Goal: Information Seeking & Learning: Learn about a topic

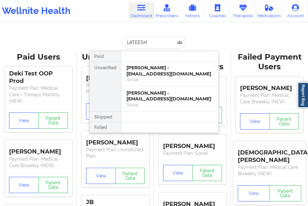
type input "[PERSON_NAME]"
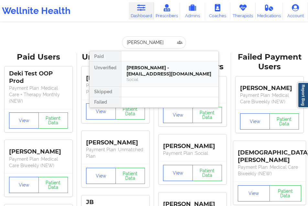
click at [137, 75] on div "[PERSON_NAME] - [EMAIL_ADDRESS][DOMAIN_NAME]" at bounding box center [170, 71] width 87 height 12
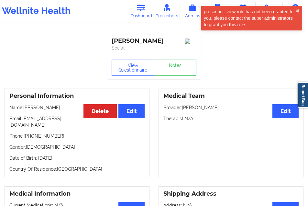
click at [131, 61] on div "View Questionnaire Notes" at bounding box center [154, 67] width 94 height 23
click at [128, 71] on button "View Questionnaire" at bounding box center [133, 68] width 43 height 16
click at [298, 9] on button "✖︎" at bounding box center [298, 10] width 4 height 5
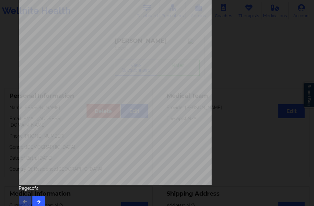
scroll to position [103, 0]
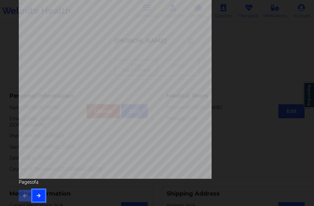
click at [44, 190] on button "button" at bounding box center [38, 196] width 13 height 12
click at [44, 194] on button "button" at bounding box center [38, 196] width 13 height 12
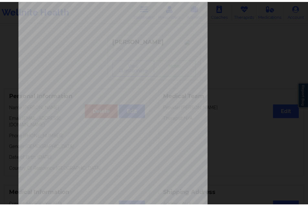
scroll to position [0, 0]
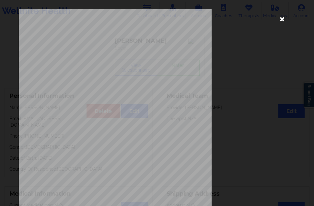
click at [277, 20] on icon at bounding box center [282, 19] width 10 height 10
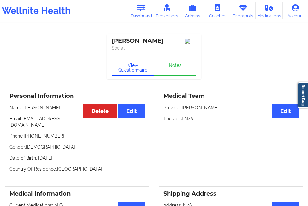
click at [131, 67] on button "View Questionnaire" at bounding box center [133, 68] width 43 height 16
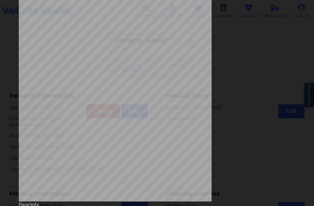
scroll to position [97, 0]
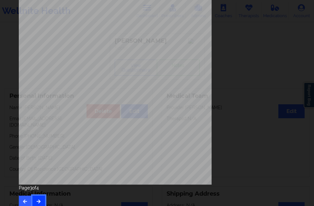
click at [42, 197] on button "button" at bounding box center [38, 202] width 13 height 12
click at [24, 199] on icon "button" at bounding box center [25, 201] width 6 height 4
click at [24, 195] on div "Page 2 of 4" at bounding box center [157, 196] width 276 height 23
click at [24, 197] on button "button" at bounding box center [25, 202] width 13 height 12
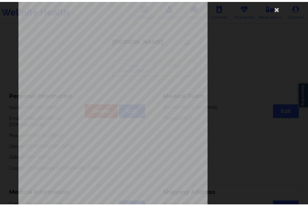
scroll to position [0, 0]
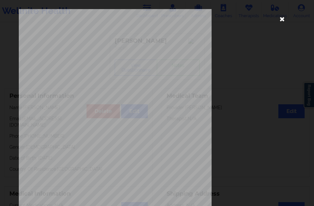
click at [282, 20] on icon at bounding box center [282, 19] width 10 height 10
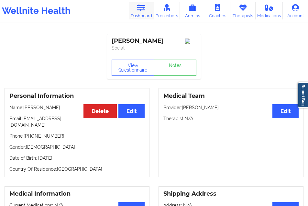
click at [138, 12] on link "Dashboard" at bounding box center [141, 10] width 25 height 17
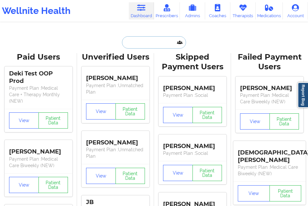
click at [129, 41] on input "text" at bounding box center [154, 42] width 64 height 12
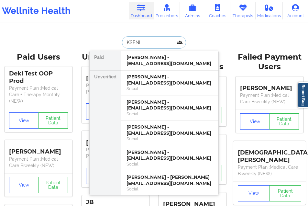
type input "KSENIA"
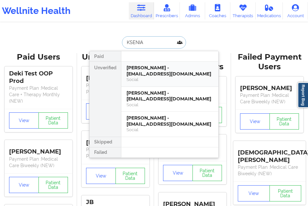
click at [148, 68] on div "[PERSON_NAME] - [EMAIL_ADDRESS][DOMAIN_NAME]" at bounding box center [170, 71] width 87 height 12
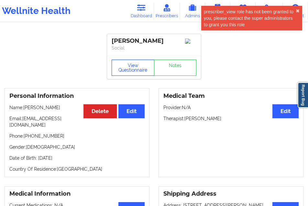
click at [138, 65] on button "View Questionnaire" at bounding box center [133, 68] width 43 height 16
click at [136, 70] on div "View Questionnaire Notes" at bounding box center [154, 68] width 85 height 16
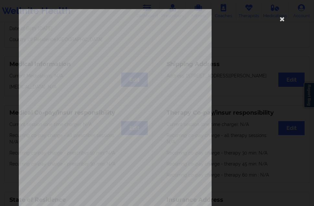
scroll to position [103, 0]
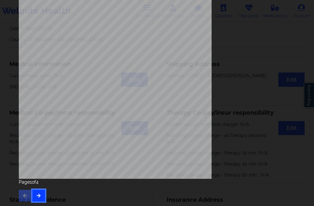
click at [37, 193] on icon "button" at bounding box center [39, 195] width 6 height 4
click at [36, 193] on button "button" at bounding box center [38, 196] width 13 height 12
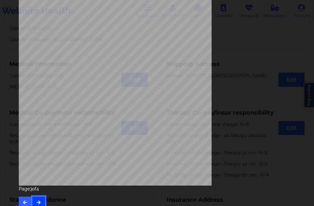
scroll to position [97, 0]
click at [38, 196] on button "button" at bounding box center [38, 202] width 13 height 12
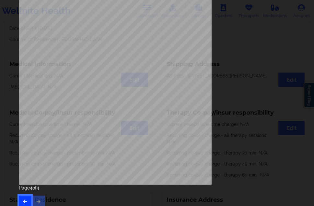
click at [29, 201] on button "button" at bounding box center [25, 202] width 13 height 12
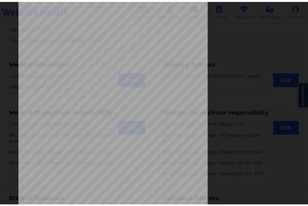
scroll to position [0, 0]
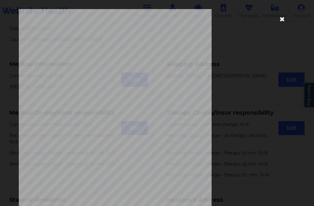
click at [279, 19] on icon at bounding box center [282, 19] width 10 height 10
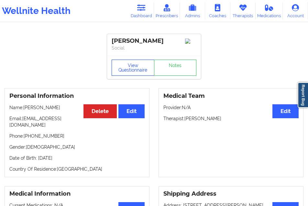
click at [127, 68] on button "View Questionnaire" at bounding box center [133, 68] width 43 height 16
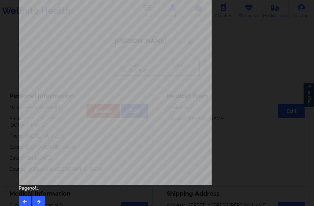
scroll to position [97, 0]
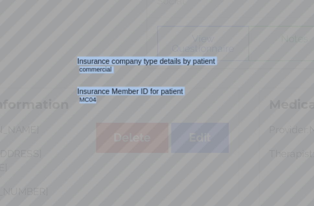
click at [103, 95] on div "Back cover of insurance image Insurance company type details by patient commerc…" at bounding box center [157, 48] width 276 height 273
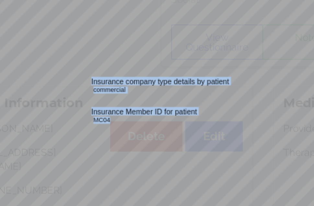
scroll to position [67, 0]
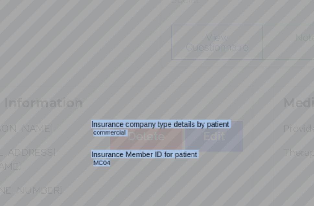
click at [86, 107] on span "Insurance company type details by patient" at bounding box center [109, 106] width 63 height 4
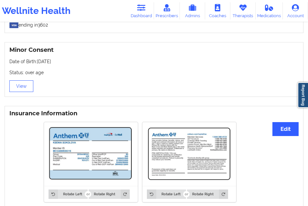
scroll to position [455, 0]
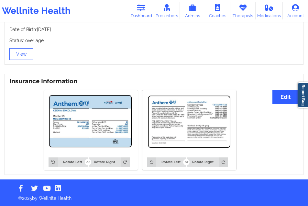
click at [75, 117] on img at bounding box center [91, 122] width 85 height 55
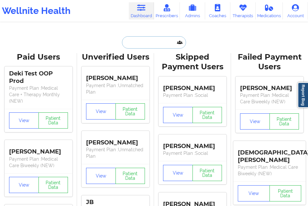
click at [133, 42] on input "text" at bounding box center [154, 42] width 64 height 12
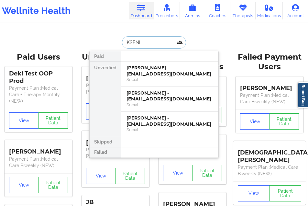
type input "KSENIA"
click at [131, 68] on div "[PERSON_NAME] - [EMAIL_ADDRESS][DOMAIN_NAME]" at bounding box center [170, 71] width 87 height 12
